Goal: Book appointment/travel/reservation

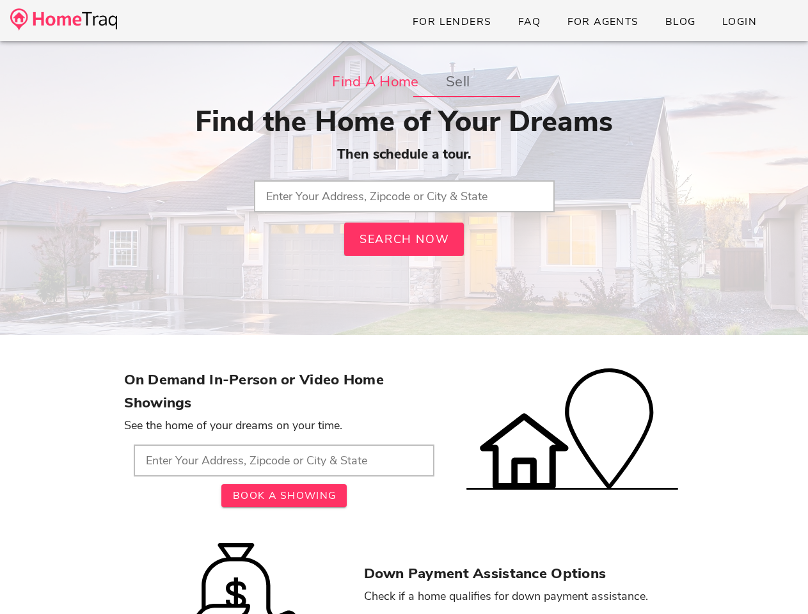
click at [403, 307] on div "Find a Home sell Find the Home of Your Dreams Then schedule a tour. Search Now" at bounding box center [404, 194] width 560 height 256
click at [375, 82] on strong "Find a Home" at bounding box center [375, 81] width 86 height 23
click at [457, 82] on strong "sell" at bounding box center [457, 81] width 24 height 23
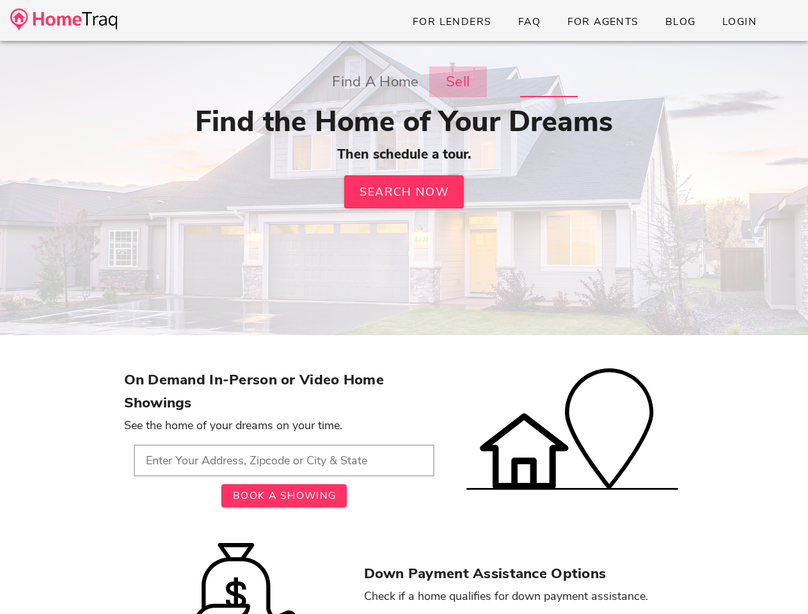
click at [404, 239] on div "Find a Home sell Find the Home of Your Dreams Then schedule a tour. Search Now …" at bounding box center [404, 194] width 560 height 256
click at [231, 489] on span "Book A Showing" at bounding box center [283, 496] width 104 height 14
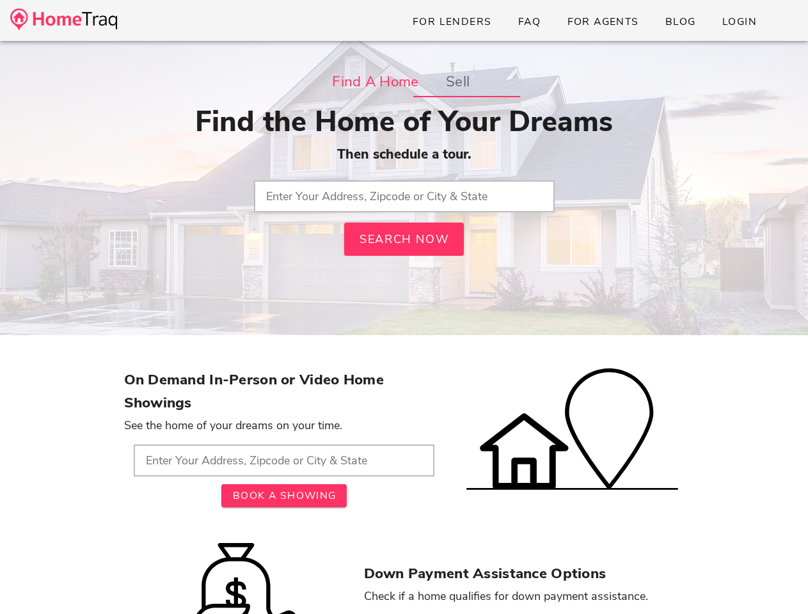
click at [403, 307] on div "Find a Home sell Find the Home of Your Dreams Then schedule a tour. Search Now" at bounding box center [404, 194] width 560 height 256
click at [375, 82] on strong "Find a Home" at bounding box center [375, 81] width 86 height 23
click at [457, 82] on strong "sell" at bounding box center [457, 81] width 24 height 23
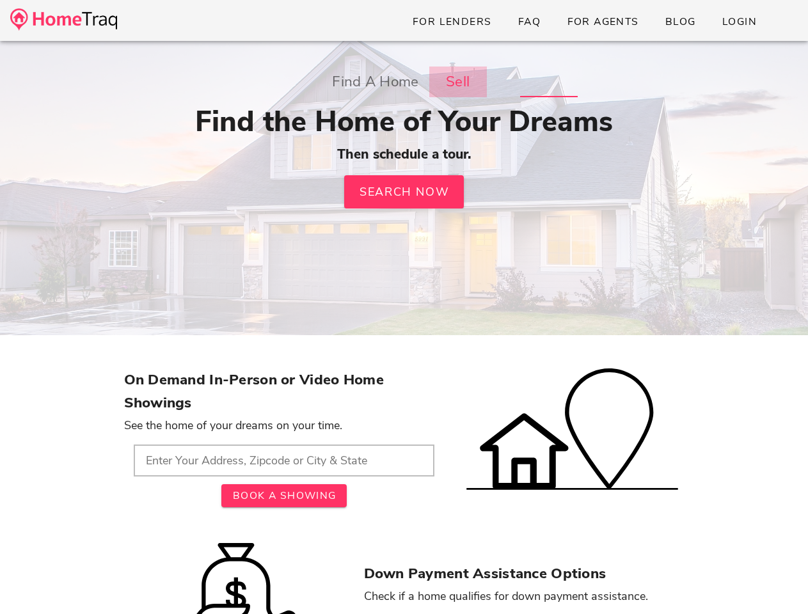
click at [404, 239] on div "Find a Home sell Find the Home of Your Dreams Then schedule a tour. Search Now …" at bounding box center [404, 194] width 560 height 256
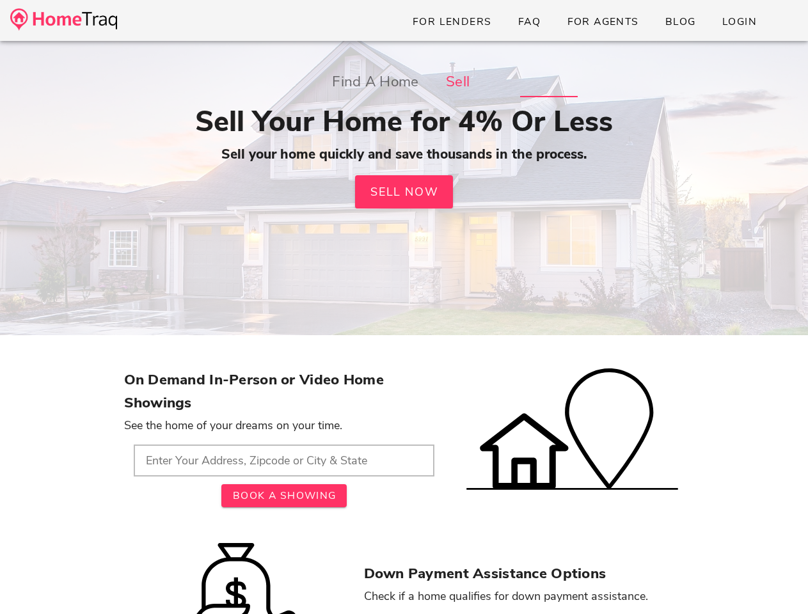
click at [231, 489] on span "Book A Showing" at bounding box center [283, 496] width 104 height 14
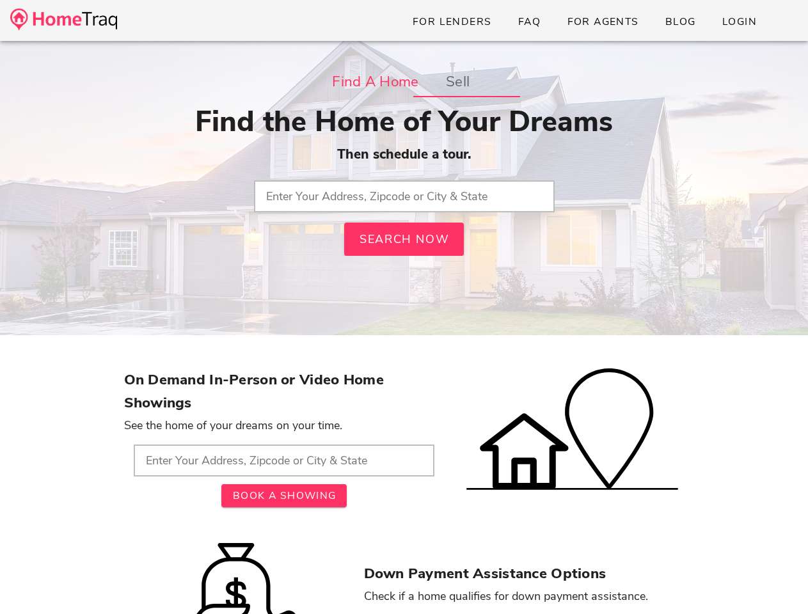
click at [403, 307] on div "Find a Home sell Find the Home of Your Dreams Then schedule a tour. Search Now" at bounding box center [404, 194] width 560 height 256
click at [375, 82] on strong "Find a Home" at bounding box center [375, 81] width 86 height 23
click at [457, 82] on strong "sell" at bounding box center [457, 81] width 24 height 23
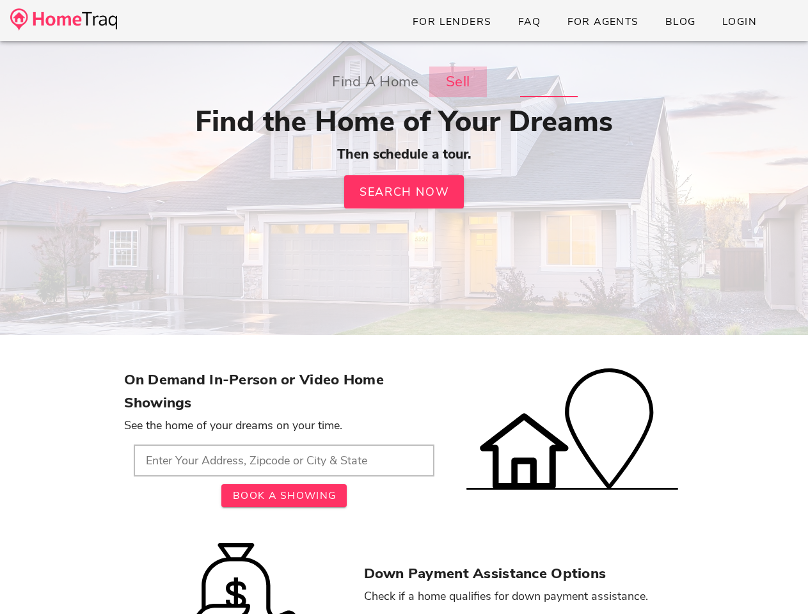
click at [404, 239] on div "Find a Home sell Find the Home of Your Dreams Then schedule a tour. Search Now …" at bounding box center [404, 194] width 560 height 256
click at [231, 489] on span "Book A Showing" at bounding box center [283, 496] width 104 height 14
